Goal: Information Seeking & Learning: Learn about a topic

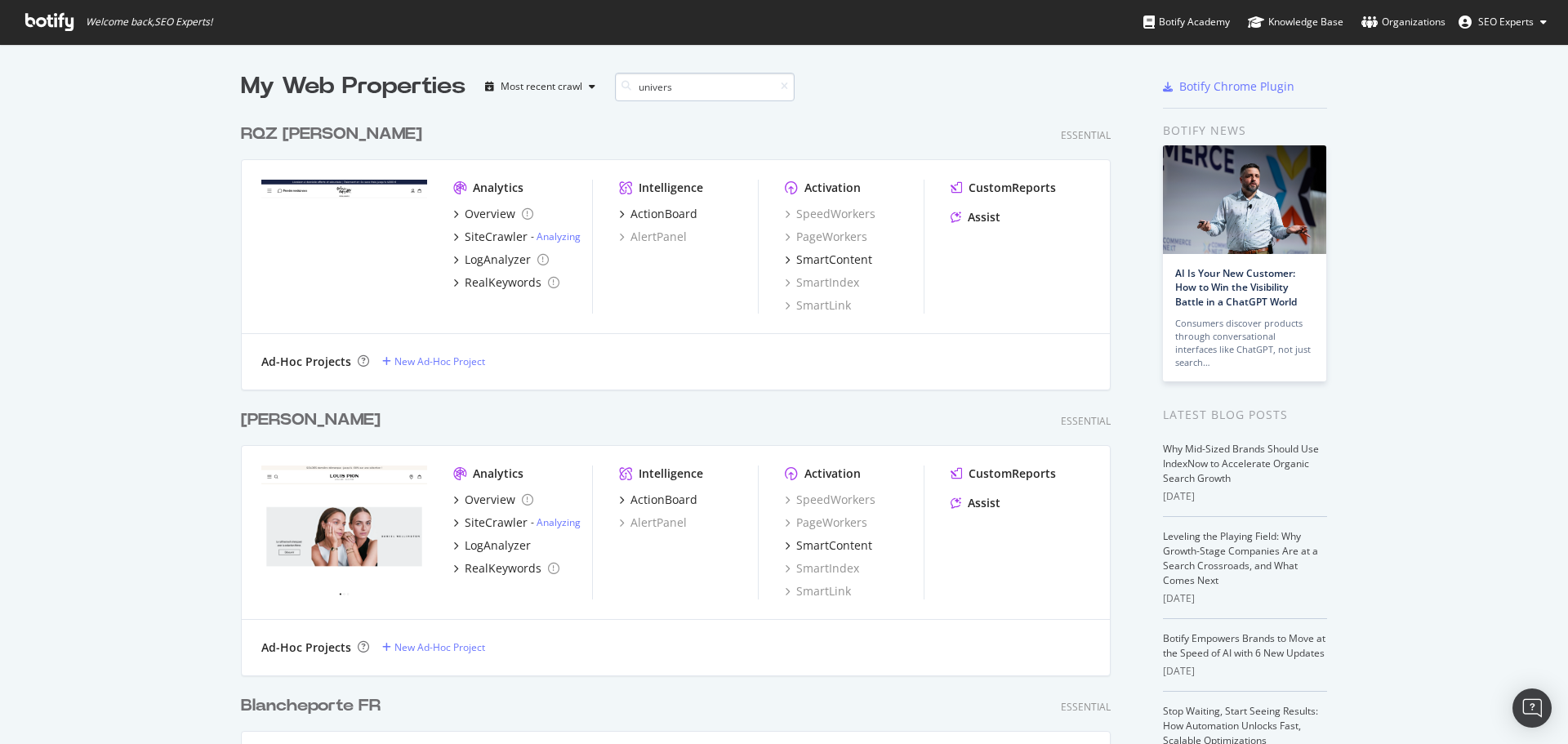
scroll to position [274, 871]
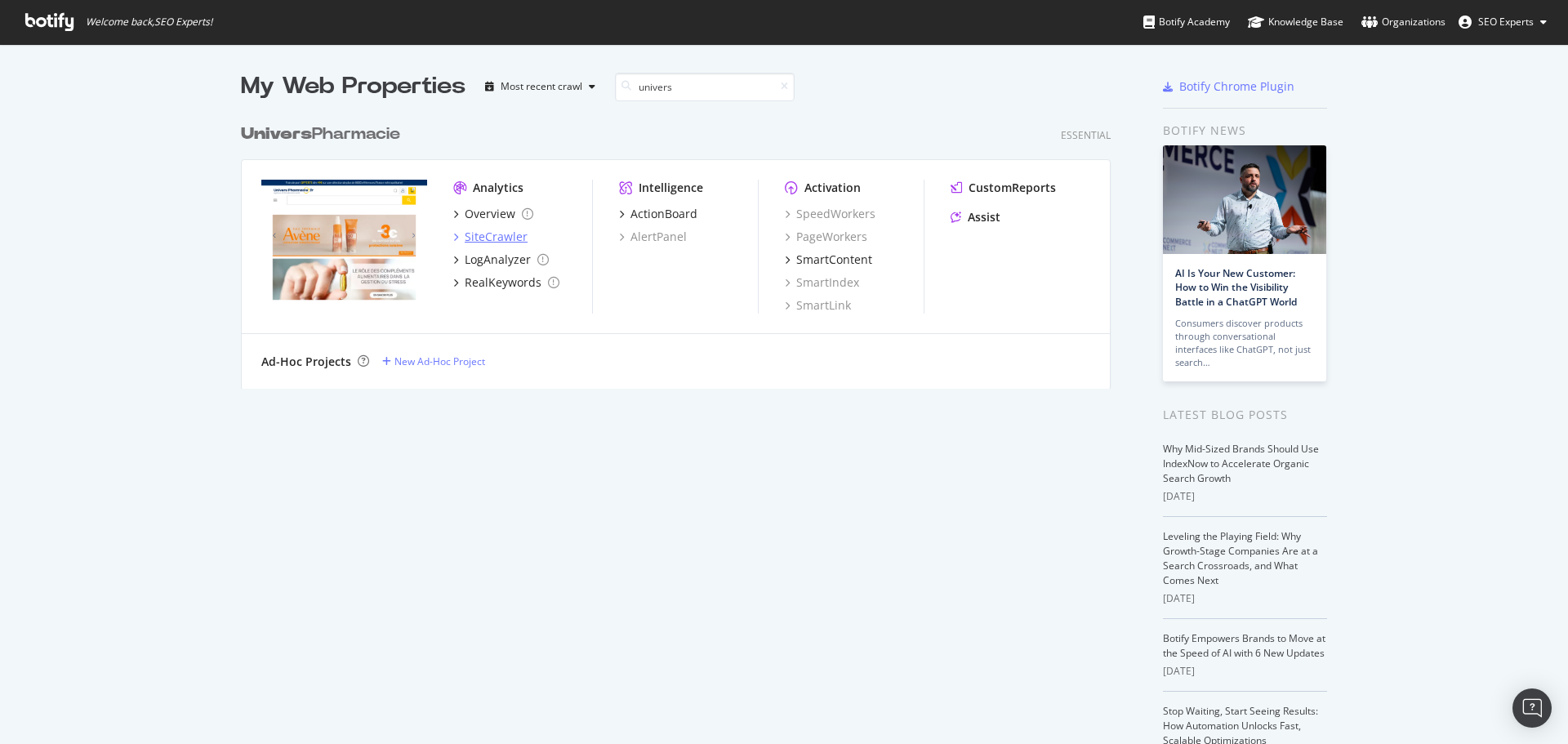
type input "univers"
click at [478, 231] on div "SiteCrawler" at bounding box center [496, 237] width 63 height 16
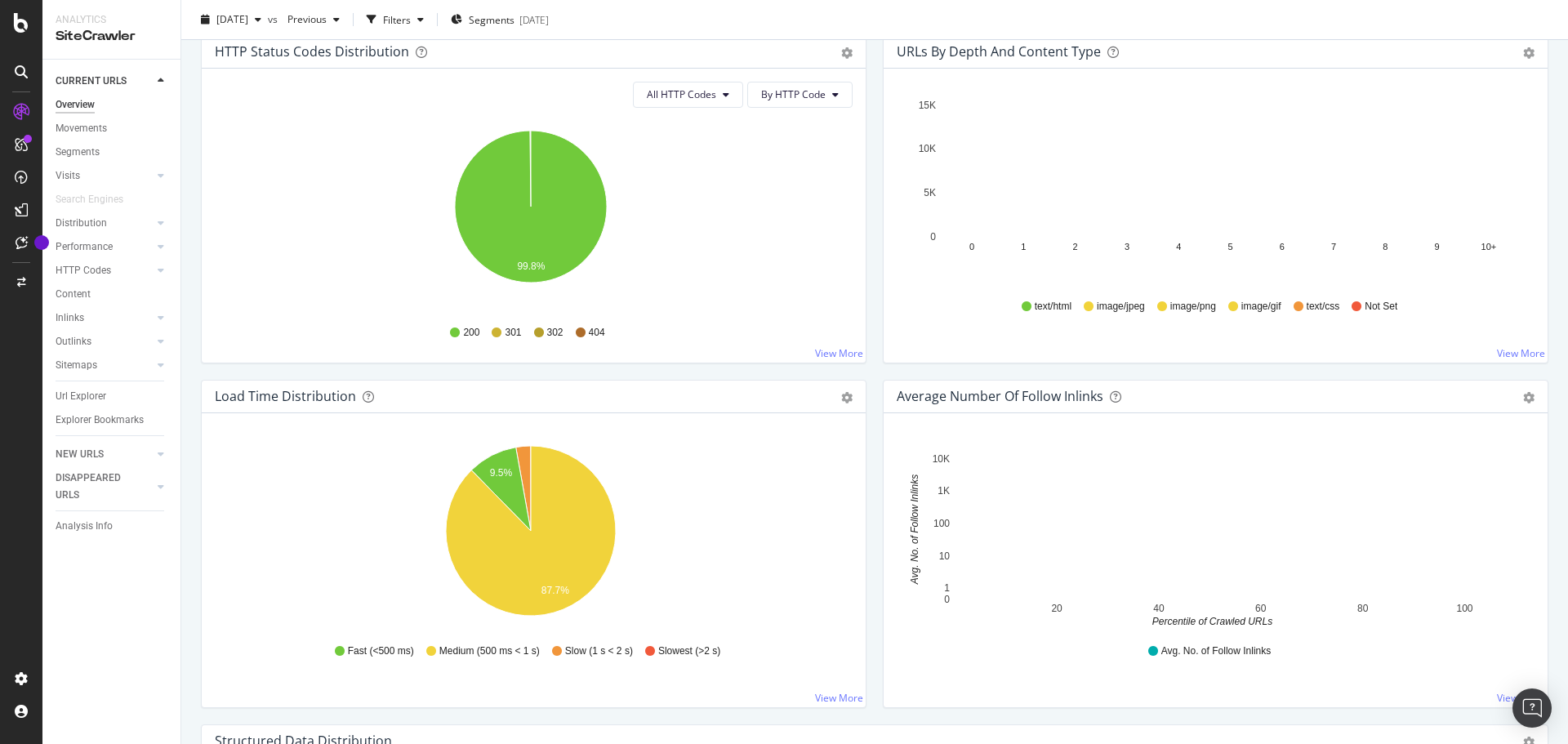
scroll to position [734, 0]
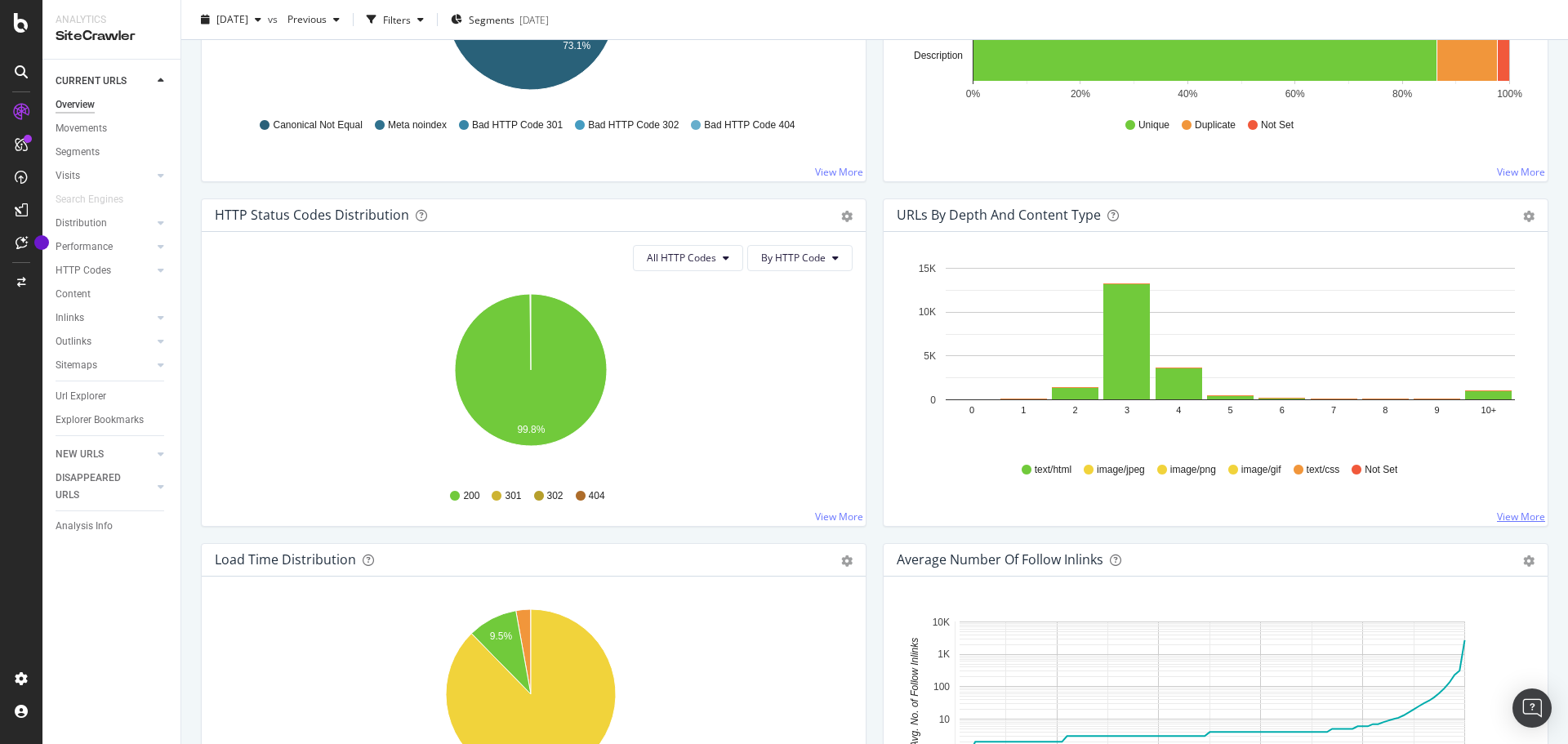
click at [1508, 514] on link "View More" at bounding box center [1521, 516] width 48 height 13
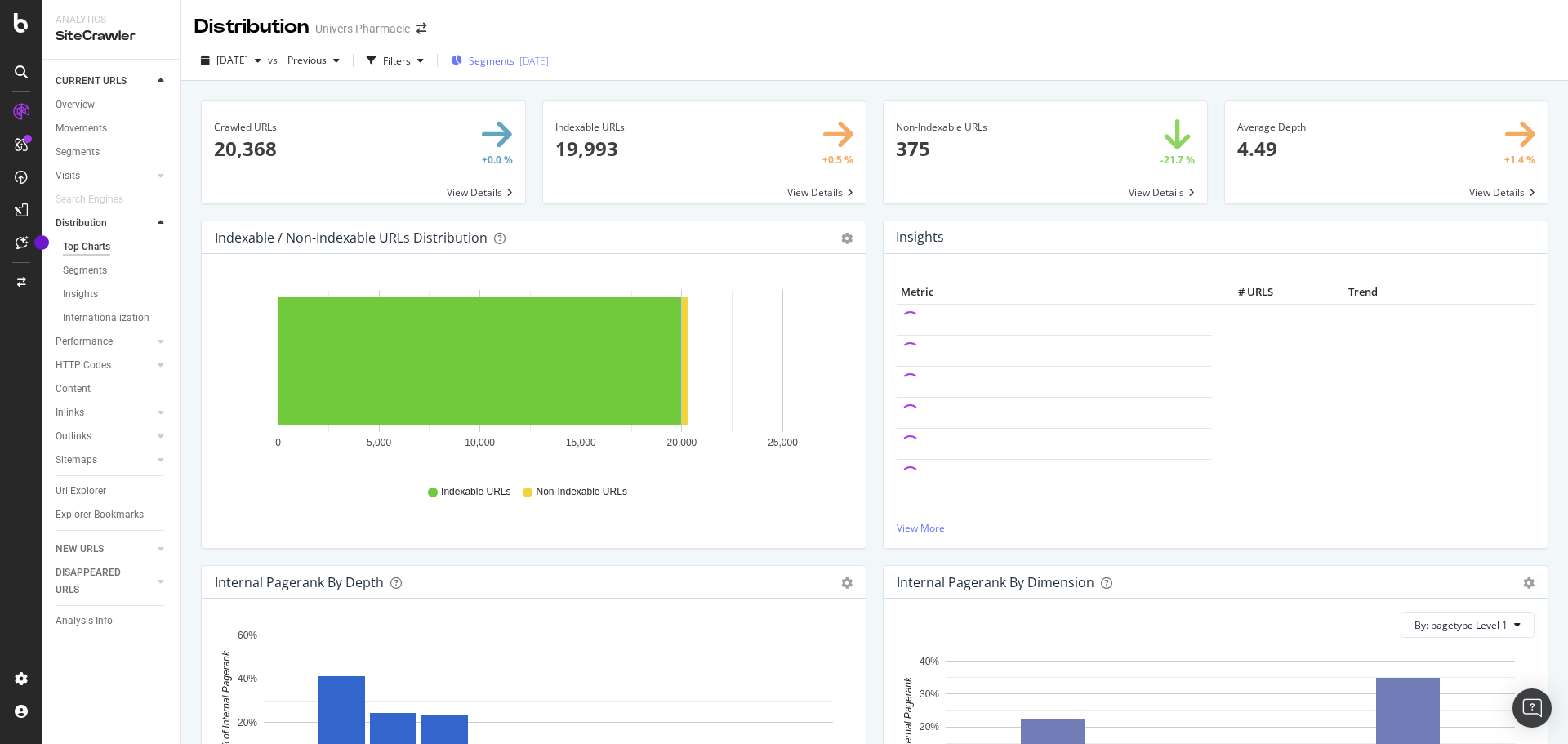
click at [514, 60] on span "Segments" at bounding box center [491, 60] width 46 height 13
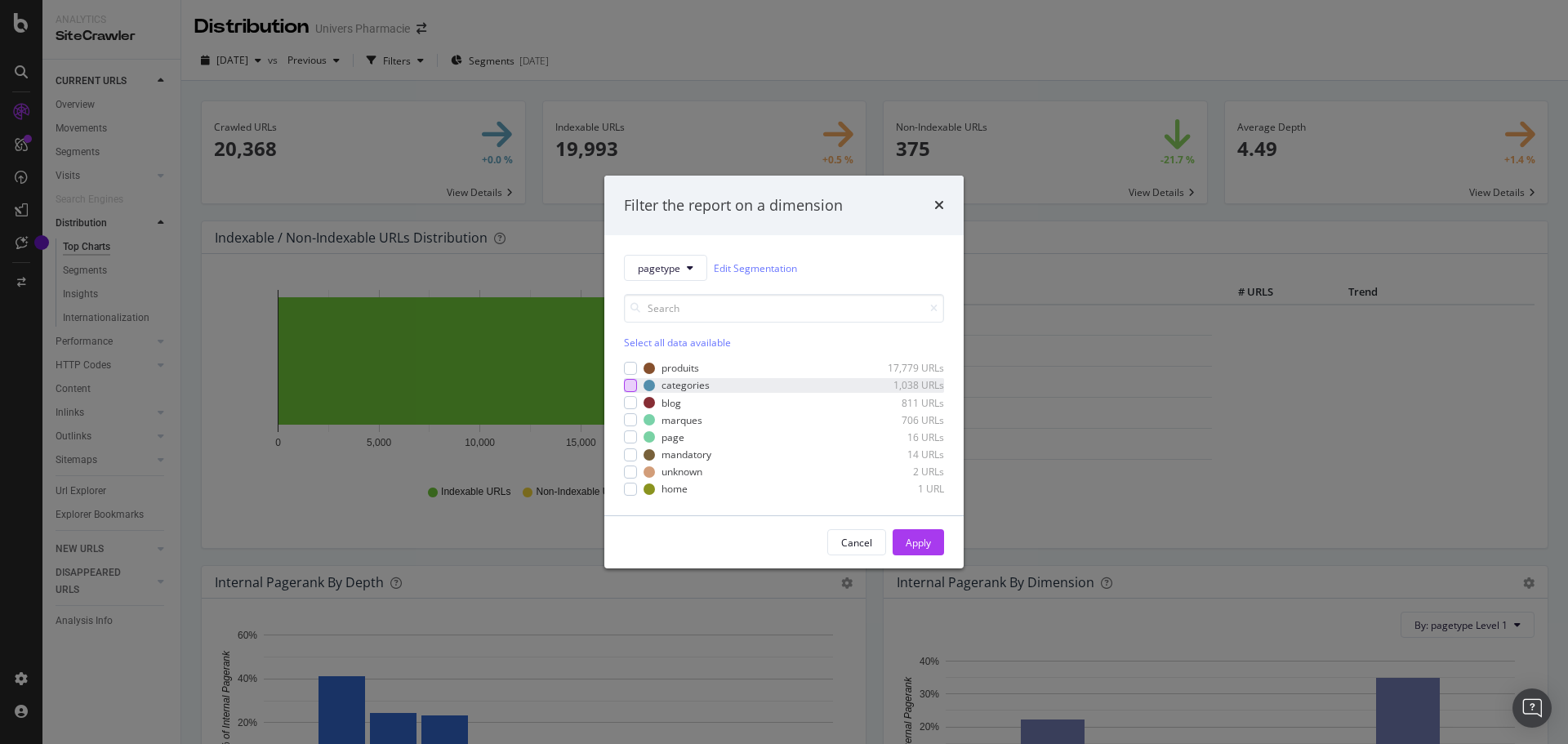
click at [631, 383] on div "modal" at bounding box center [630, 386] width 13 height 13
click at [920, 545] on div "Apply" at bounding box center [918, 542] width 25 height 13
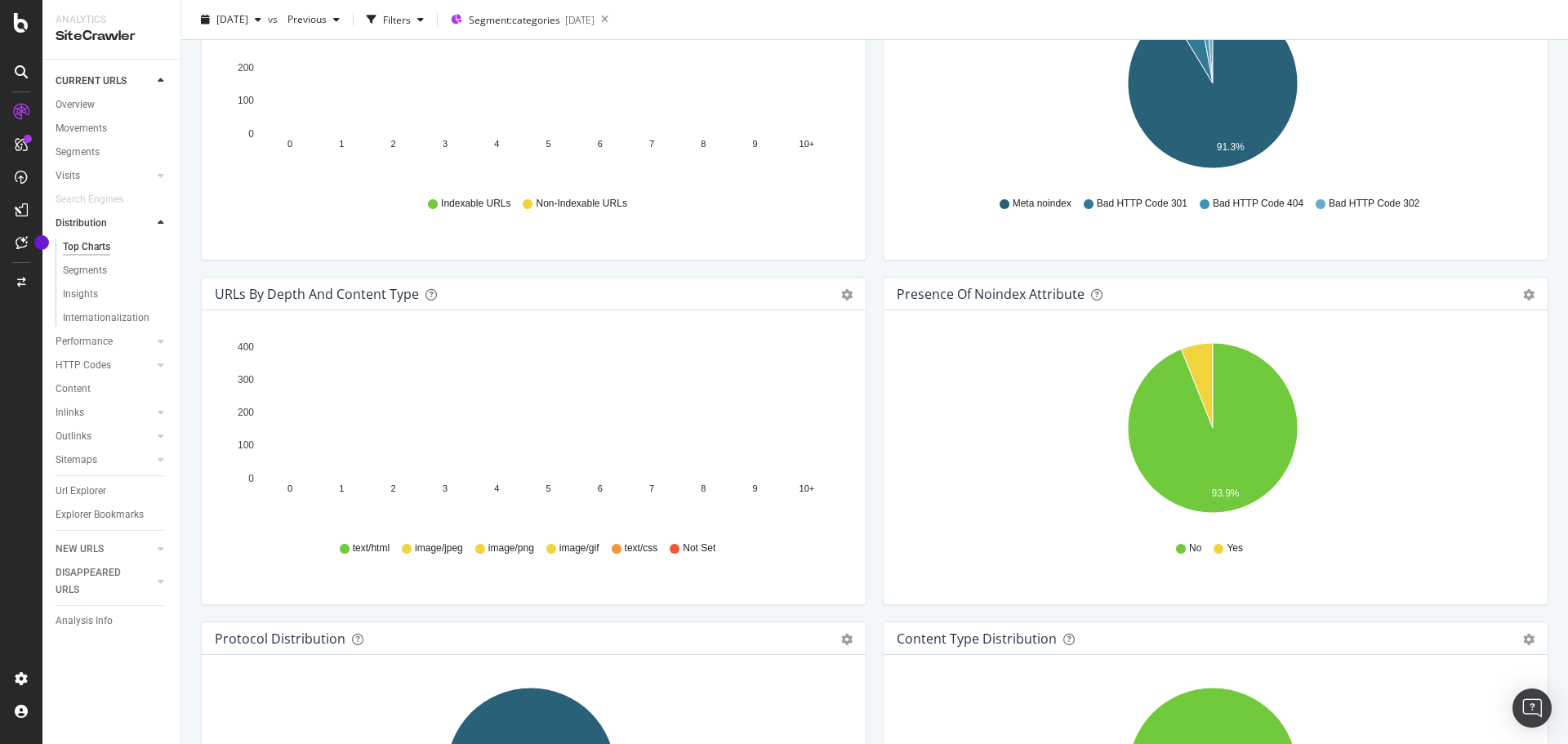
scroll to position [980, 0]
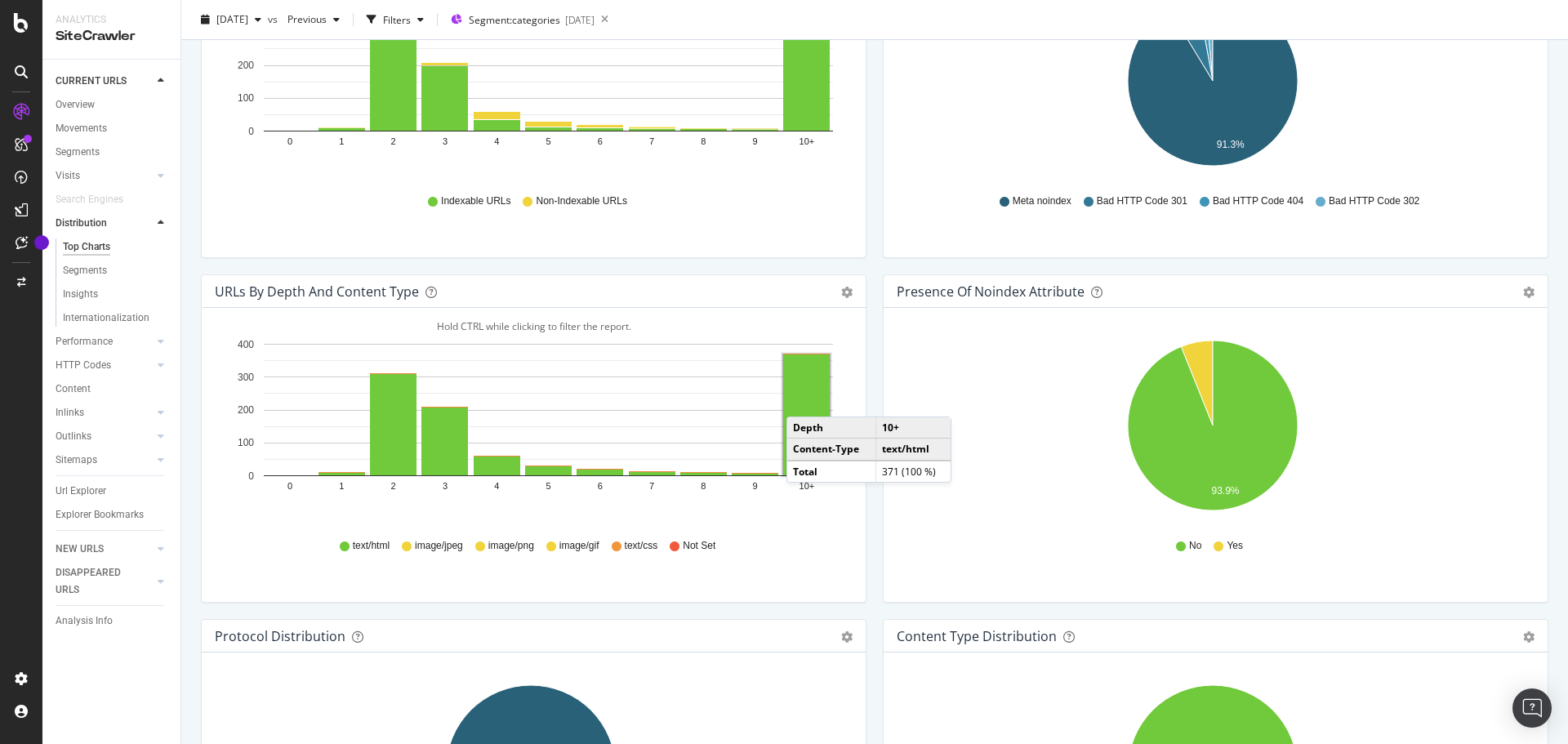
click at [804, 400] on rect "A chart." at bounding box center [807, 415] width 47 height 121
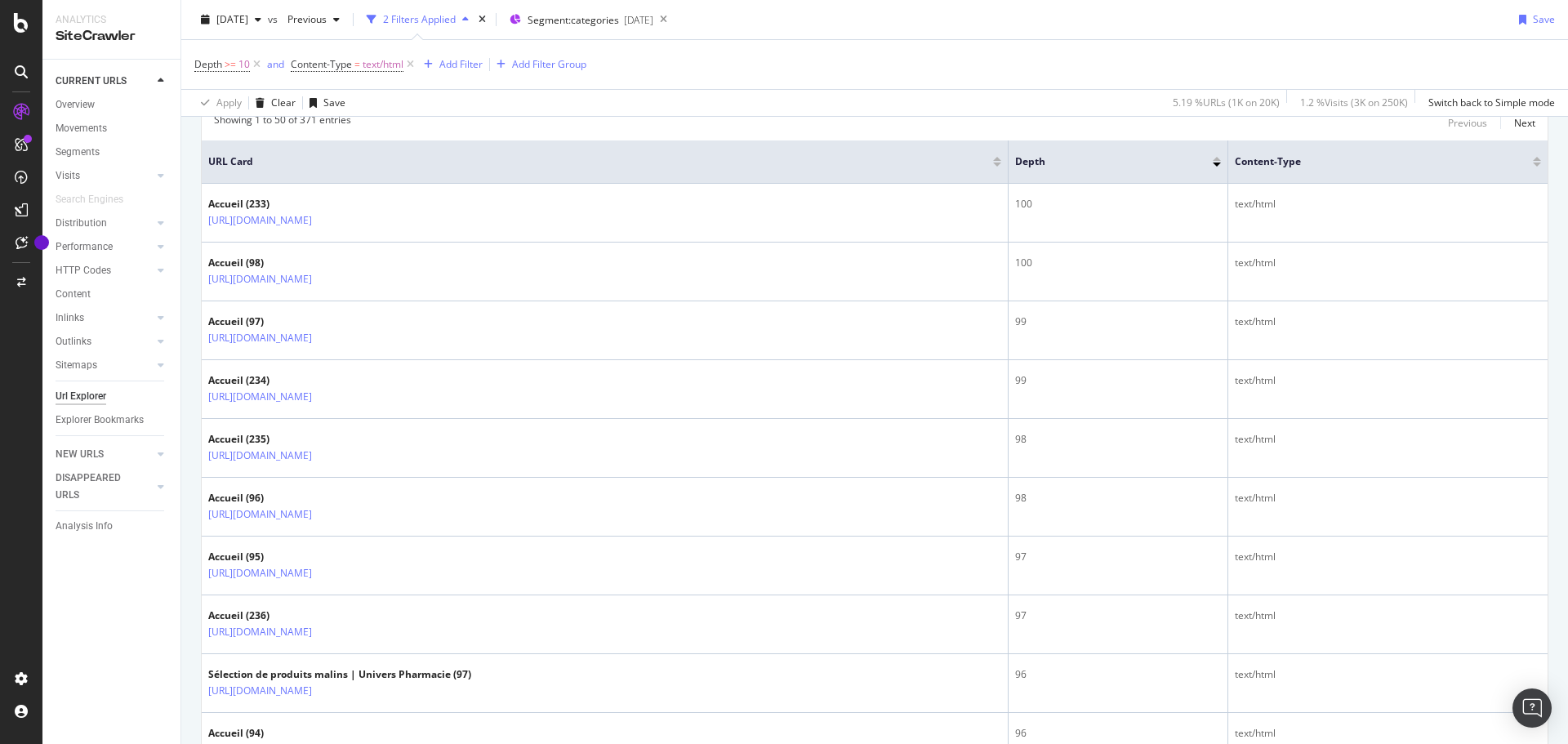
scroll to position [163, 0]
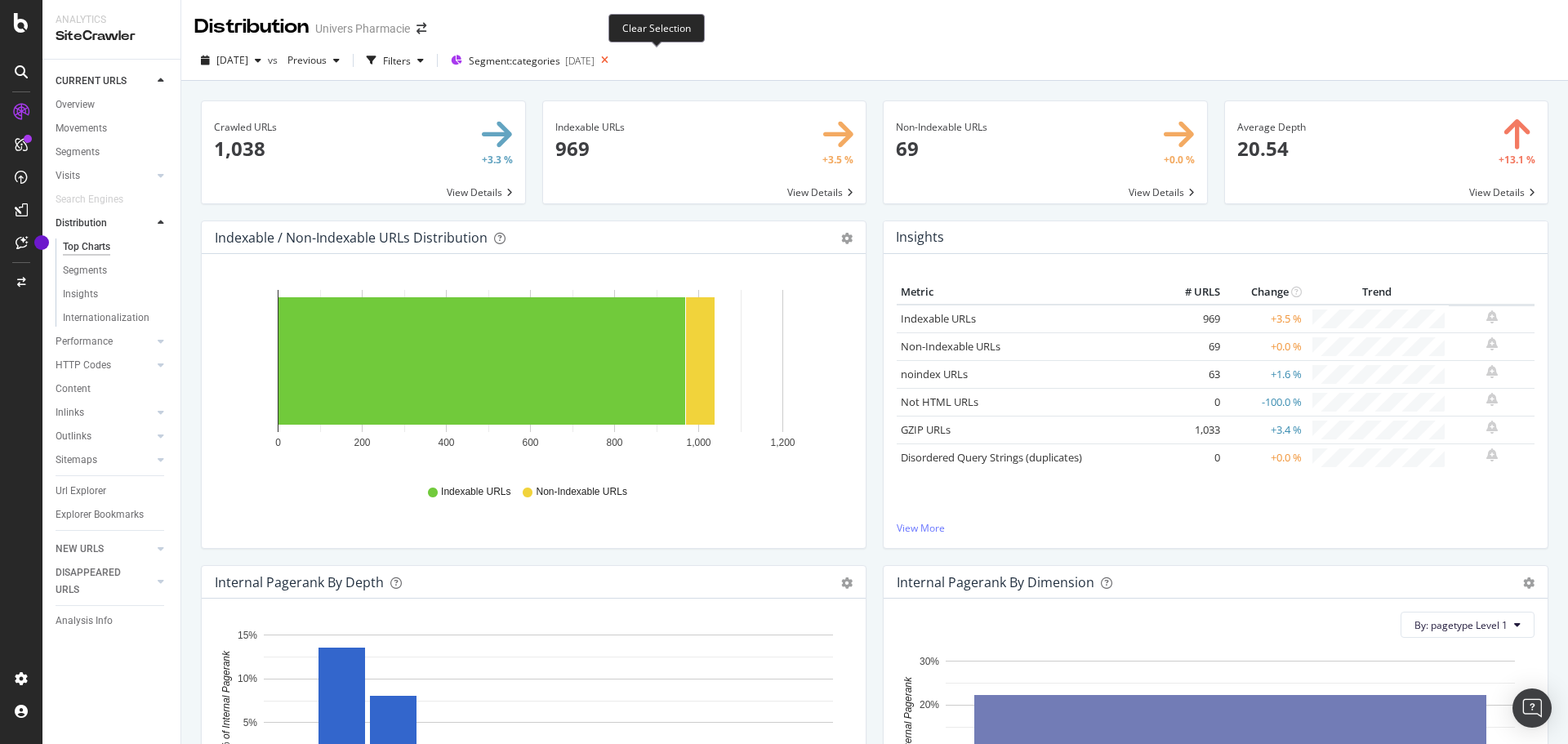
click at [615, 58] on icon at bounding box center [604, 60] width 20 height 23
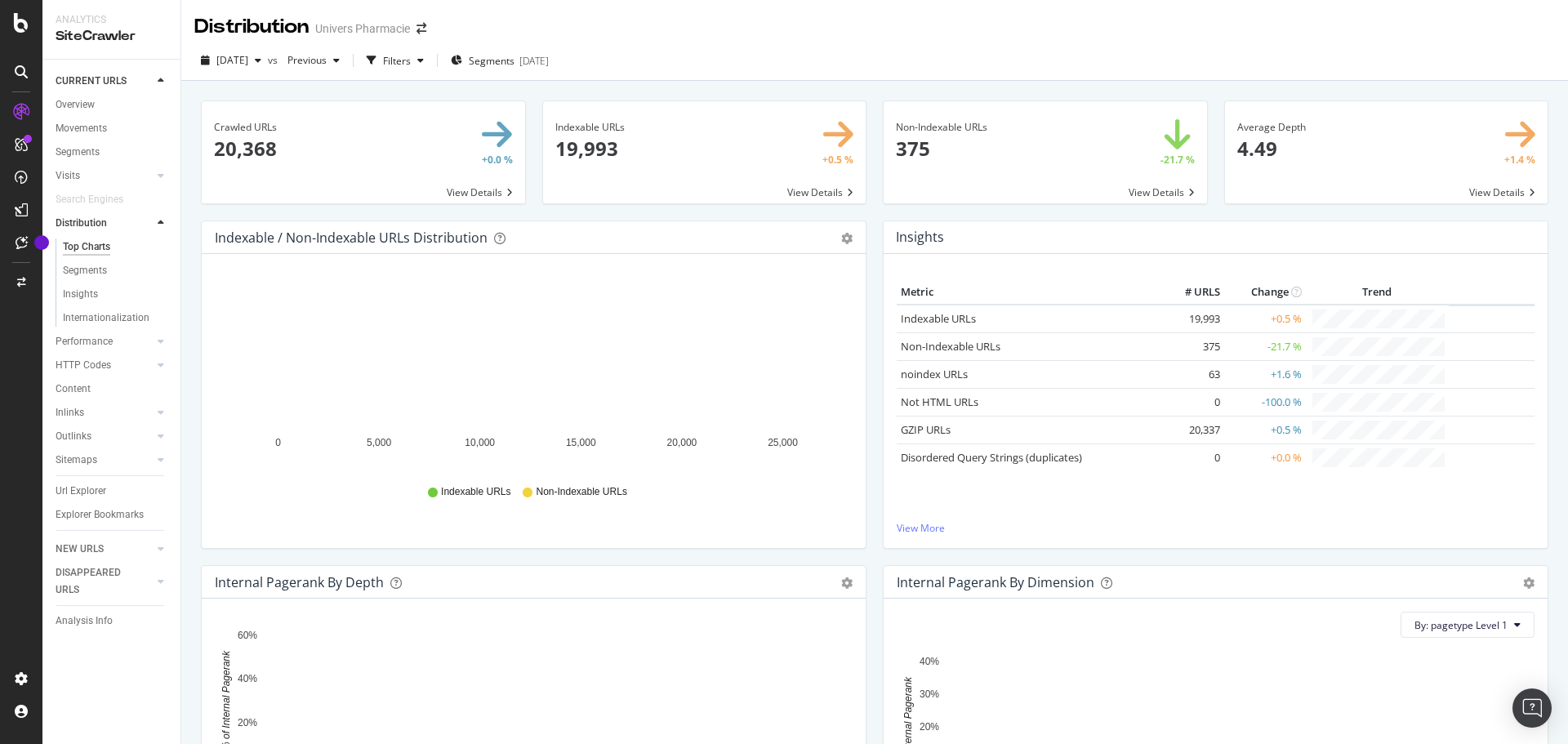
scroll to position [653, 0]
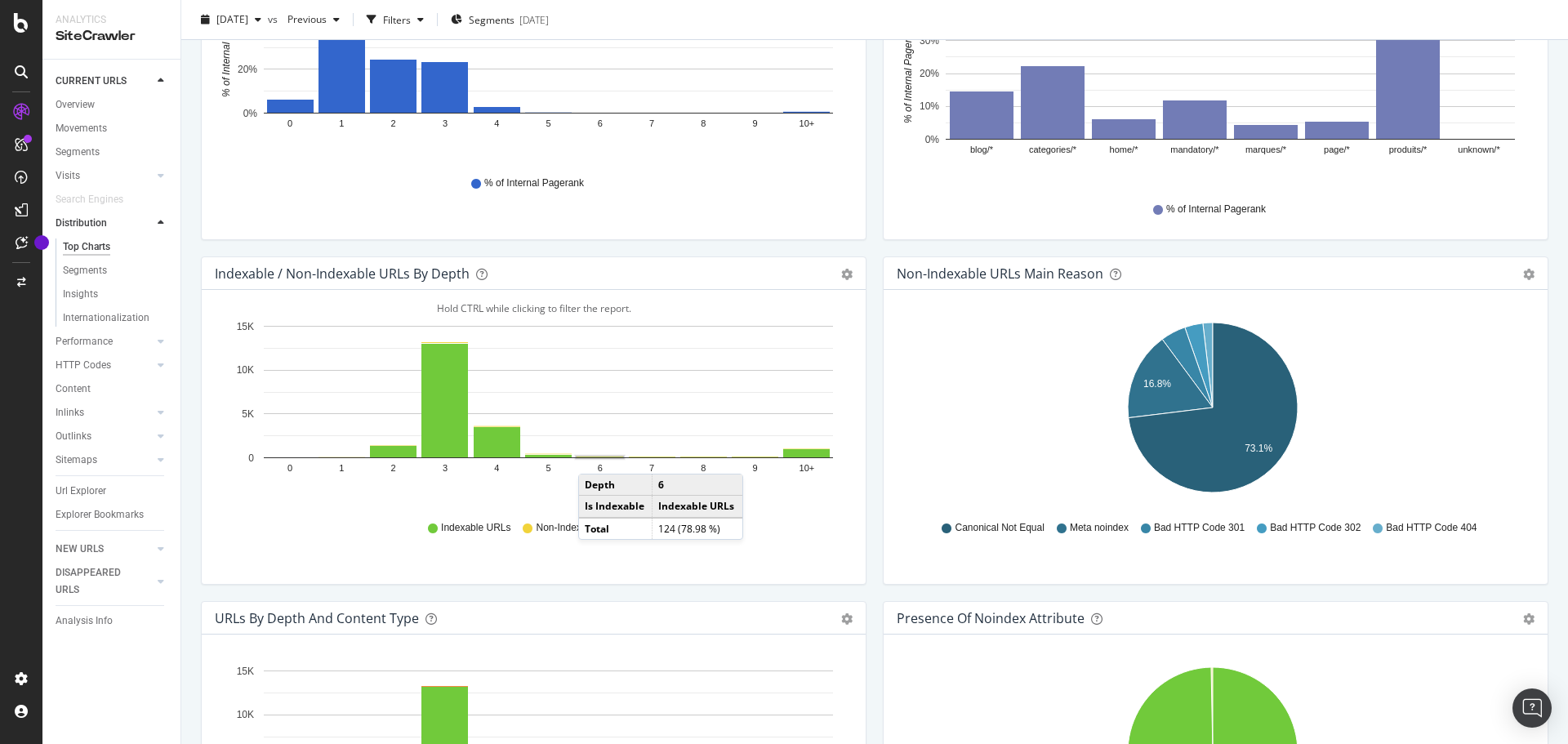
click at [595, 457] on rect "A chart." at bounding box center [600, 457] width 47 height 1
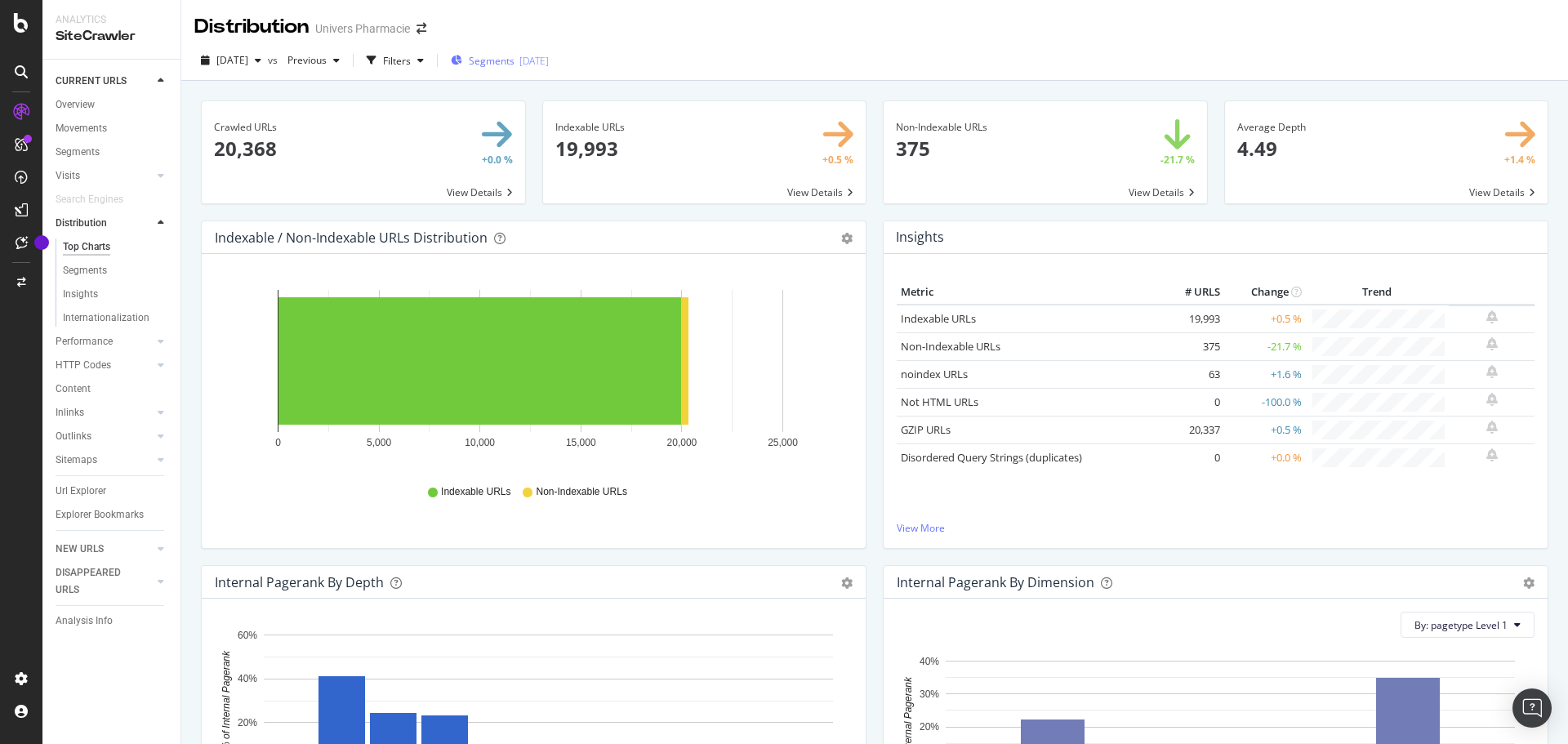
click at [514, 63] on span "Segments" at bounding box center [491, 60] width 46 height 13
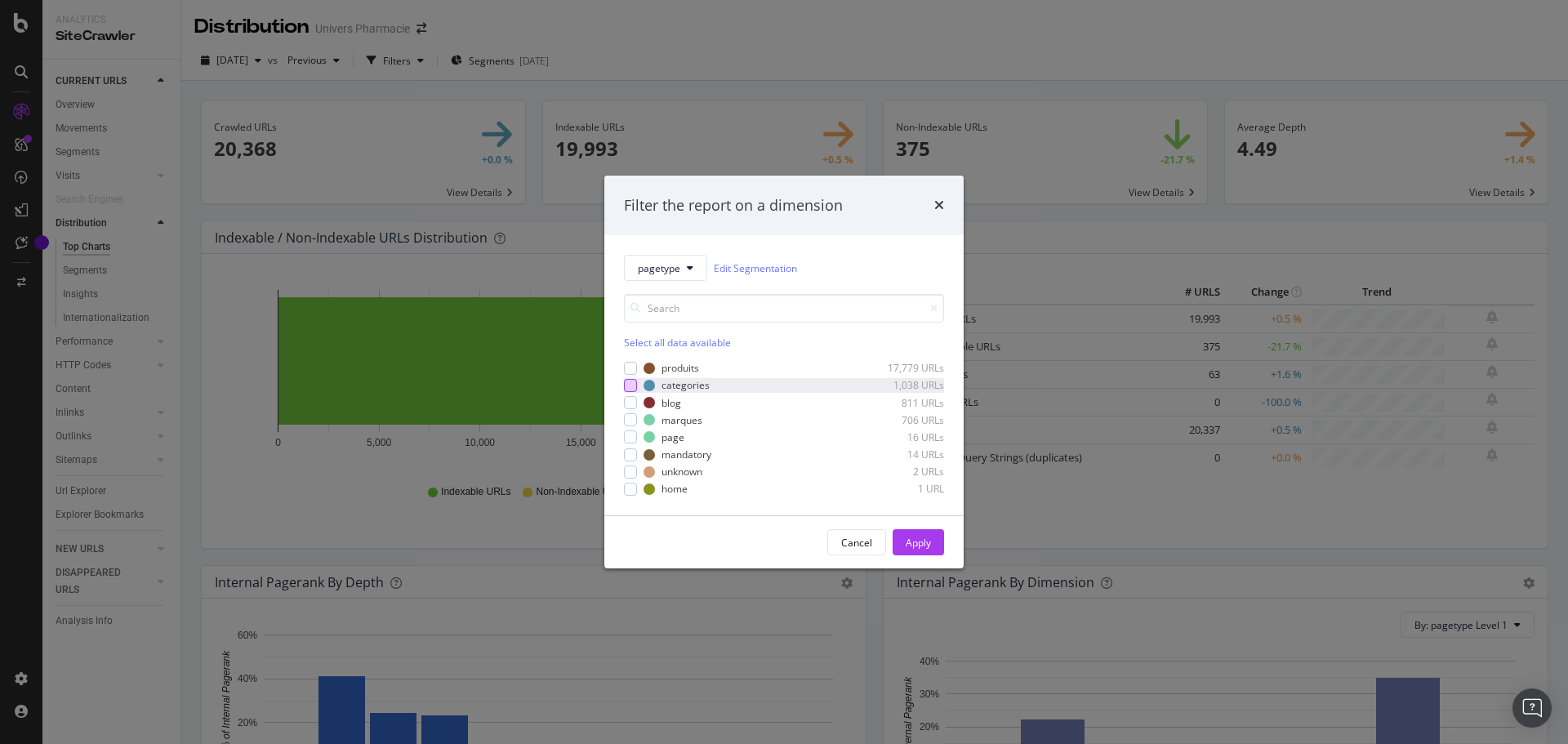
click at [631, 384] on div "modal" at bounding box center [630, 386] width 13 height 13
click at [904, 545] on button "Apply" at bounding box center [919, 541] width 52 height 26
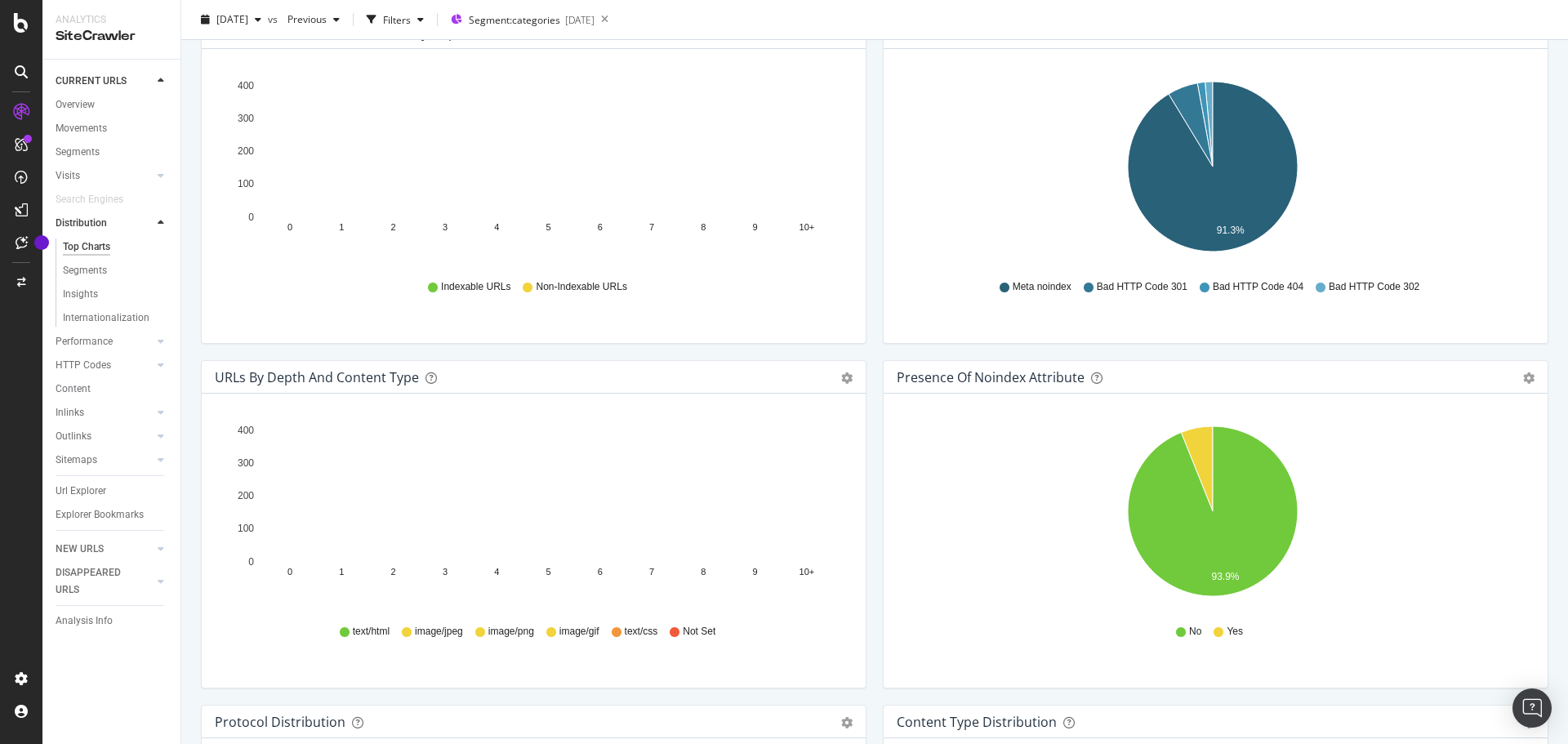
scroll to position [898, 0]
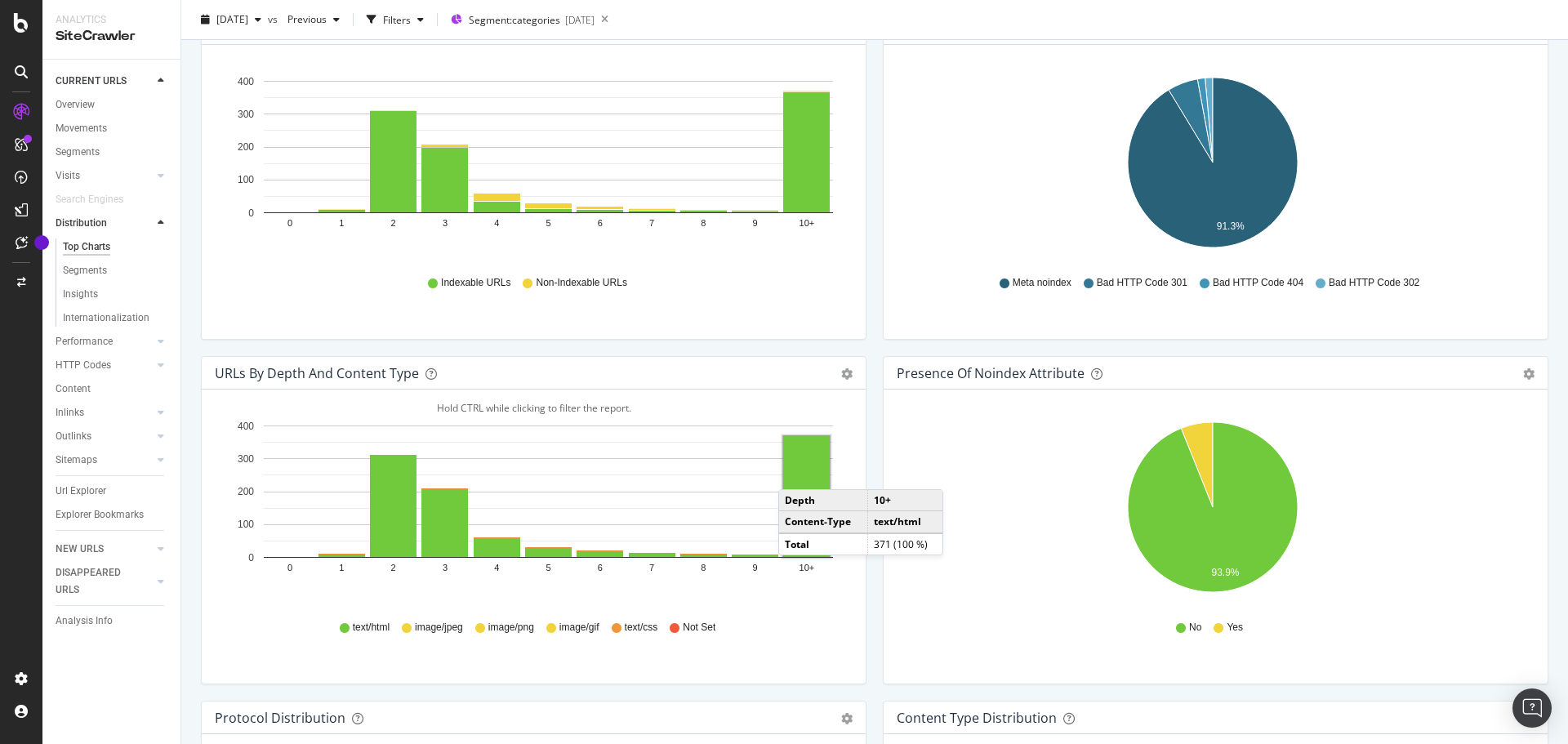
click at [794, 473] on rect "A chart." at bounding box center [807, 496] width 47 height 121
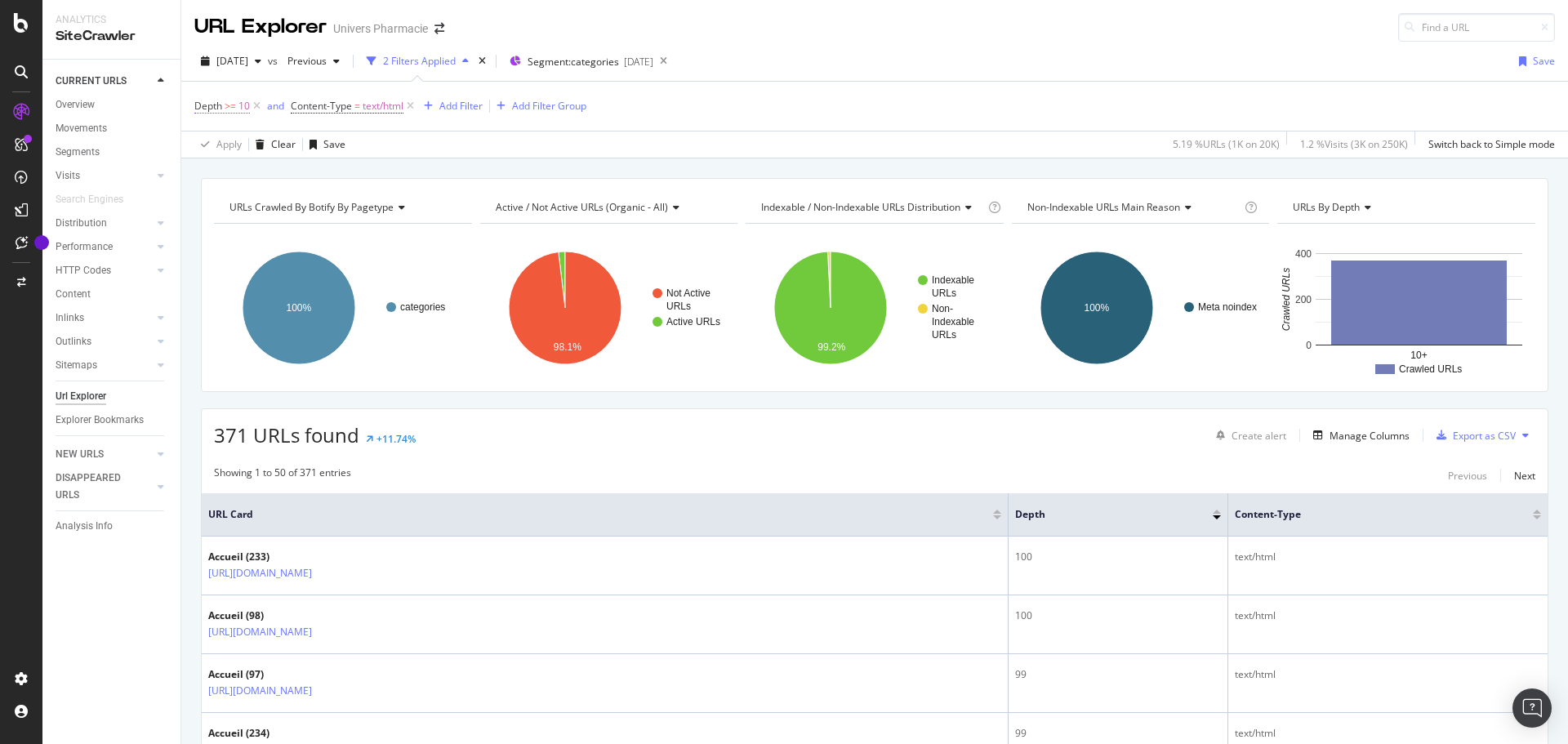
click at [228, 106] on span ">=" at bounding box center [230, 105] width 11 height 13
click at [296, 167] on span "Greater than or equal to" at bounding box center [263, 169] width 110 height 13
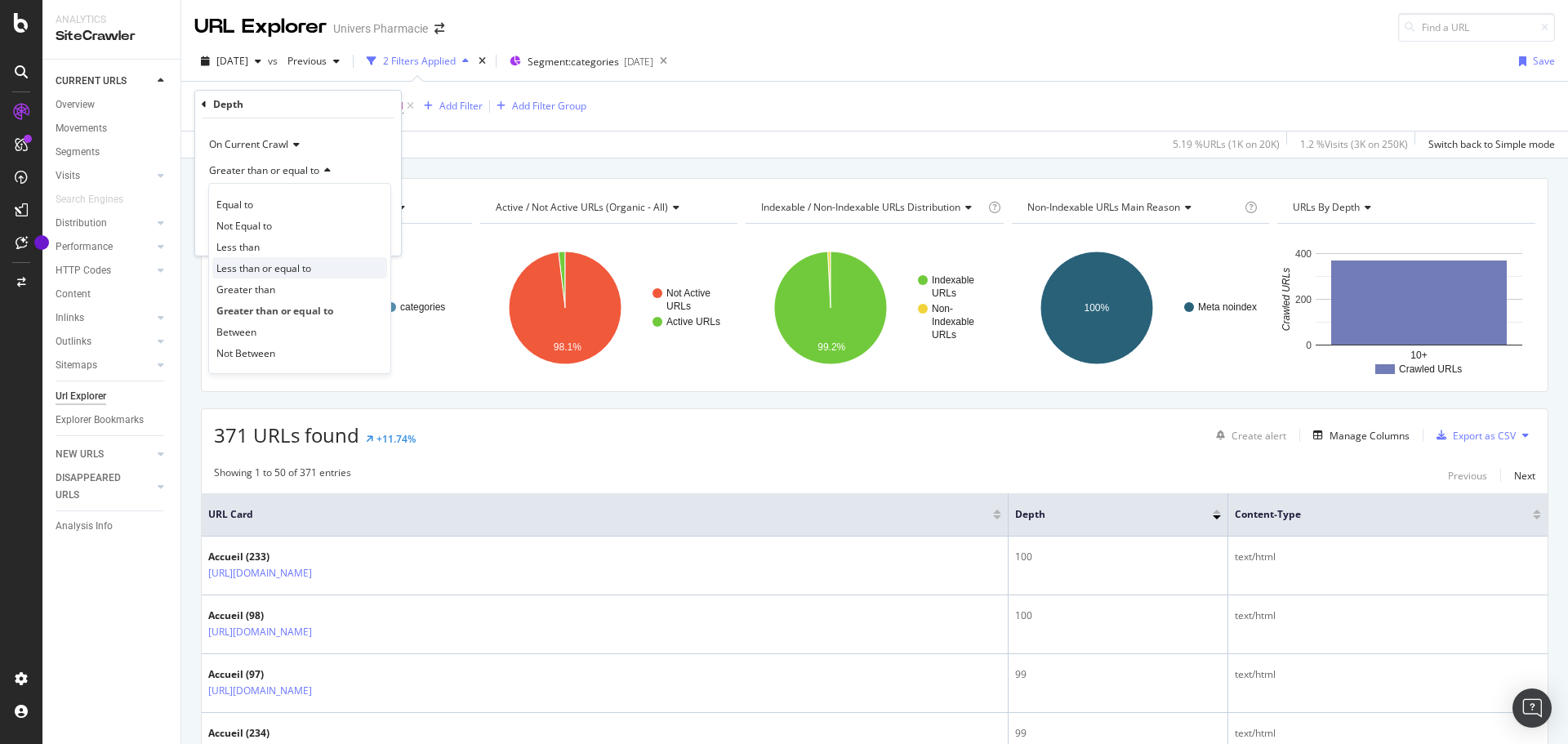
click at [342, 262] on div "Less than or equal to" at bounding box center [300, 268] width 174 height 21
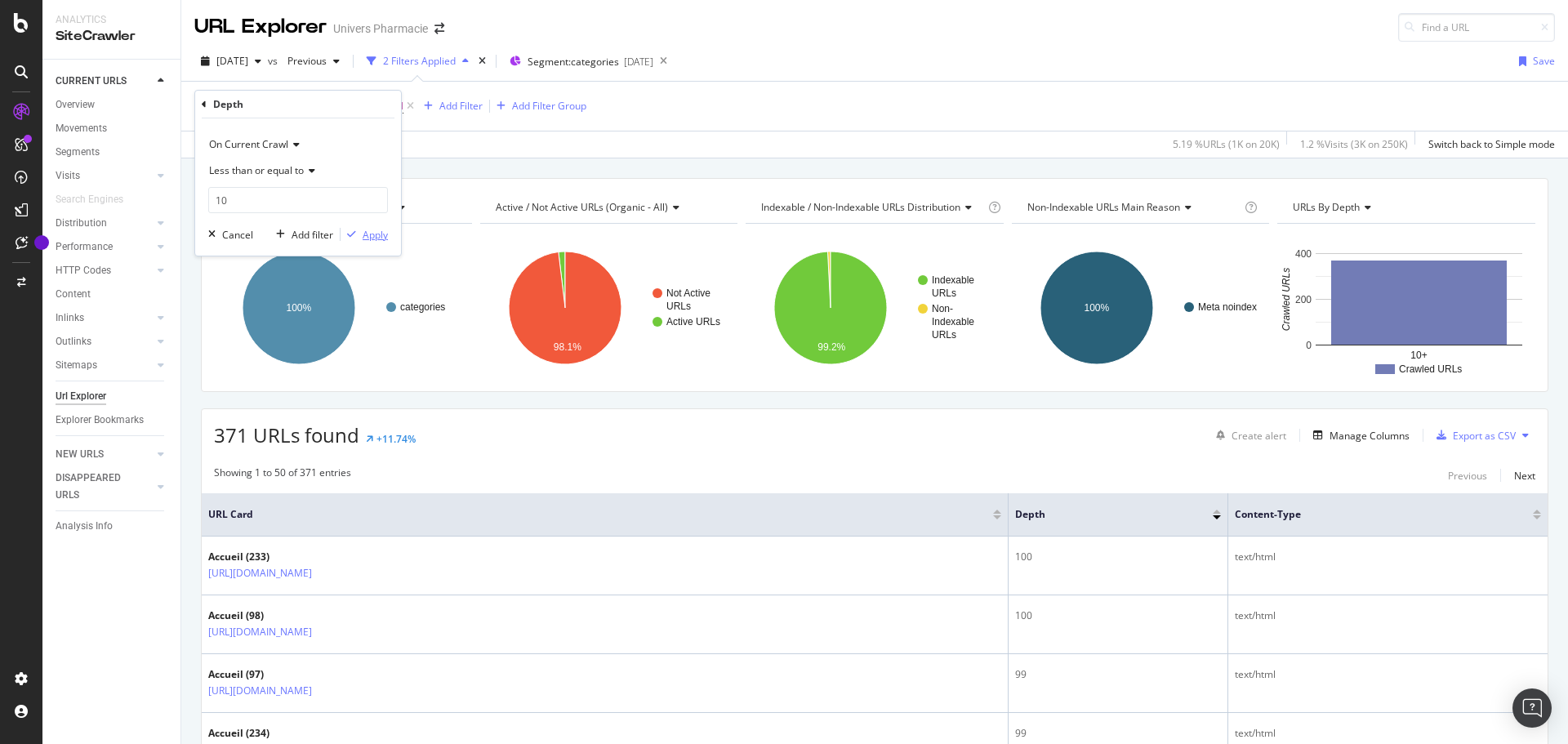
click at [385, 232] on div "Apply" at bounding box center [375, 235] width 25 height 13
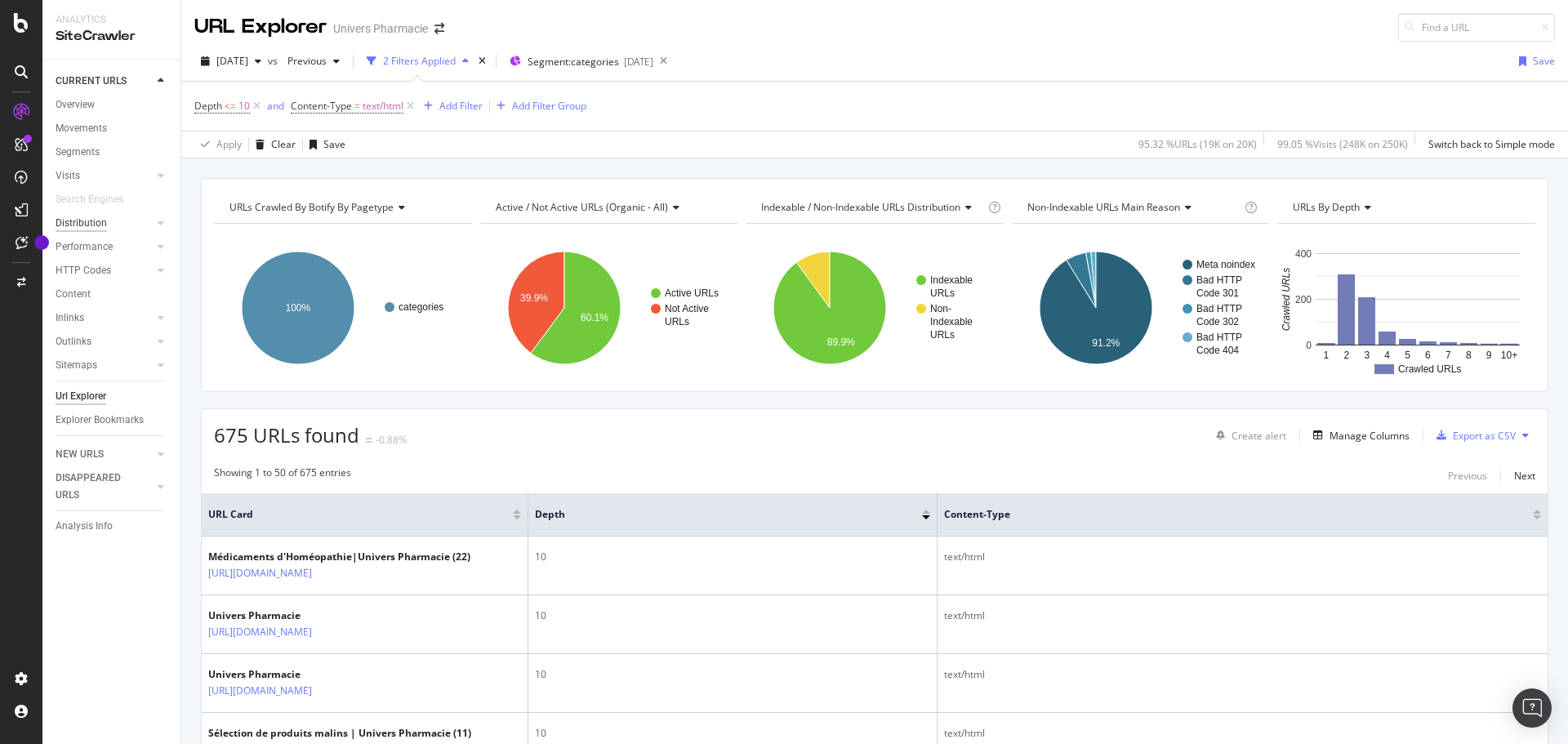
click at [98, 224] on div "Distribution" at bounding box center [81, 223] width 52 height 17
